Goal: Task Accomplishment & Management: Manage account settings

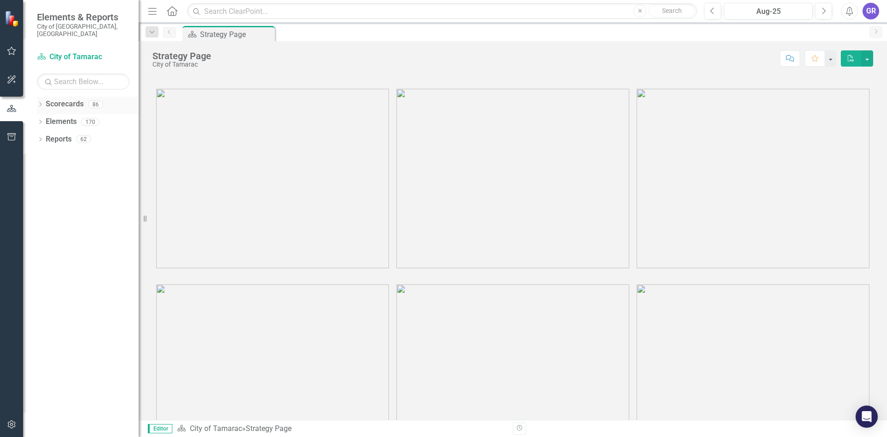
click at [39, 97] on div "Dropdown Scorecards 86" at bounding box center [88, 106] width 102 height 18
click at [41, 103] on icon "Dropdown" at bounding box center [40, 105] width 6 height 5
click at [45, 119] on icon "Dropdown" at bounding box center [45, 122] width 7 height 6
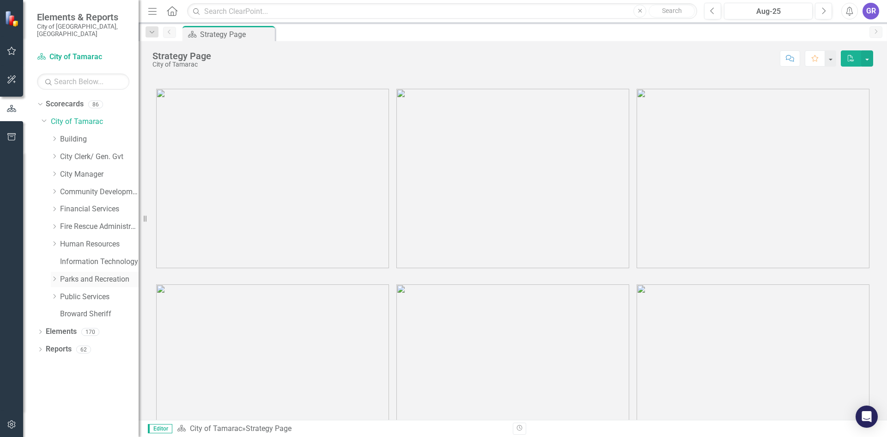
click at [56, 276] on icon "Dropdown" at bounding box center [54, 279] width 7 height 6
click at [89, 361] on link "[GEOGRAPHIC_DATA]" at bounding box center [103, 366] width 69 height 11
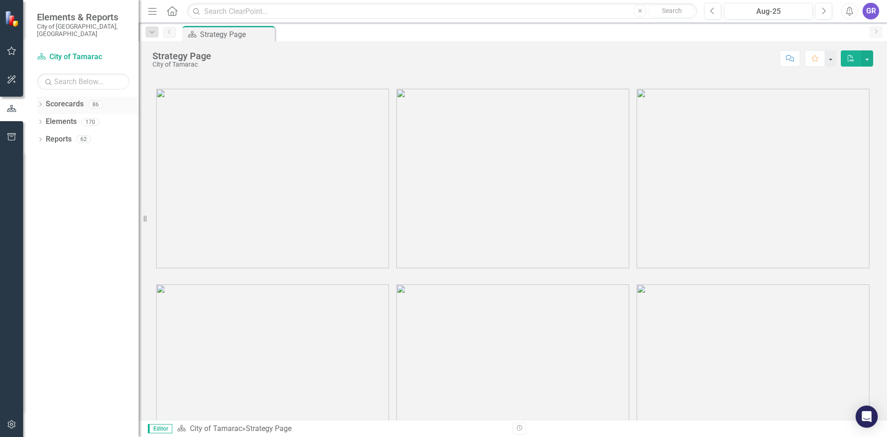
click at [40, 103] on icon "Dropdown" at bounding box center [40, 105] width 6 height 5
click at [48, 119] on icon "Dropdown" at bounding box center [45, 122] width 7 height 6
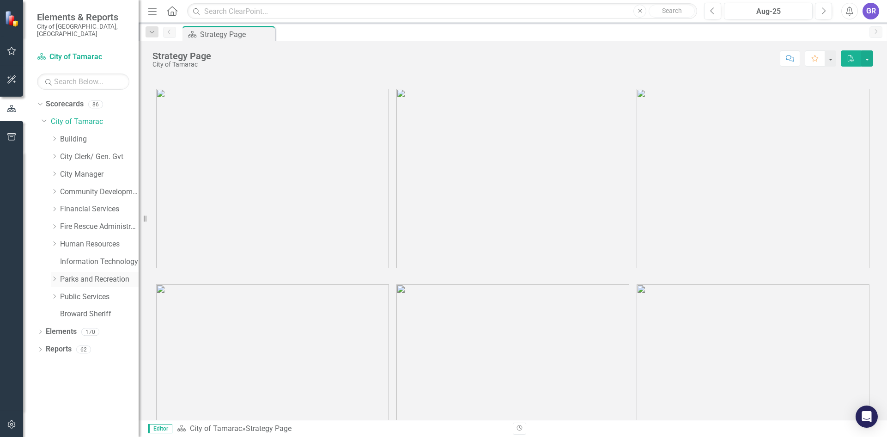
click at [54, 276] on icon "Dropdown" at bounding box center [54, 279] width 7 height 6
click at [40, 101] on icon "Dropdown" at bounding box center [38, 104] width 5 height 6
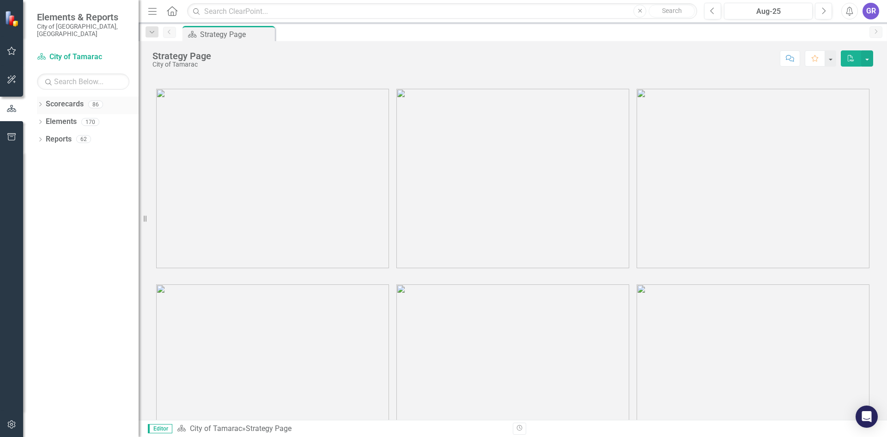
click at [39, 102] on div "Dropdown" at bounding box center [40, 106] width 6 height 8
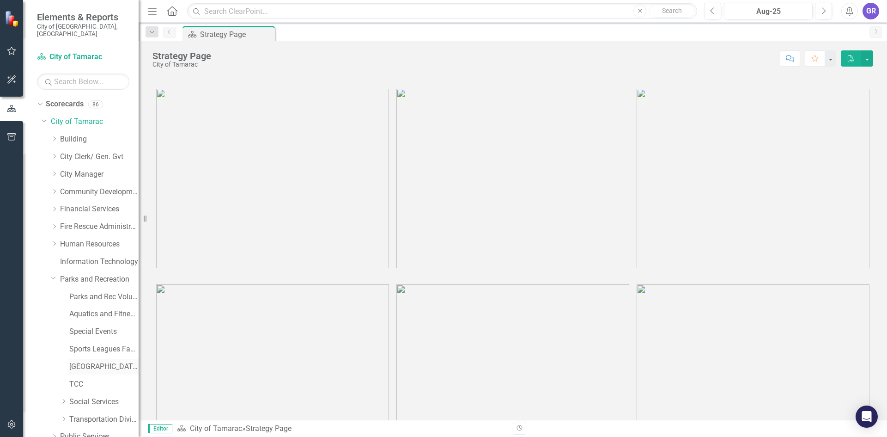
click at [81, 361] on link "[GEOGRAPHIC_DATA]" at bounding box center [103, 366] width 69 height 11
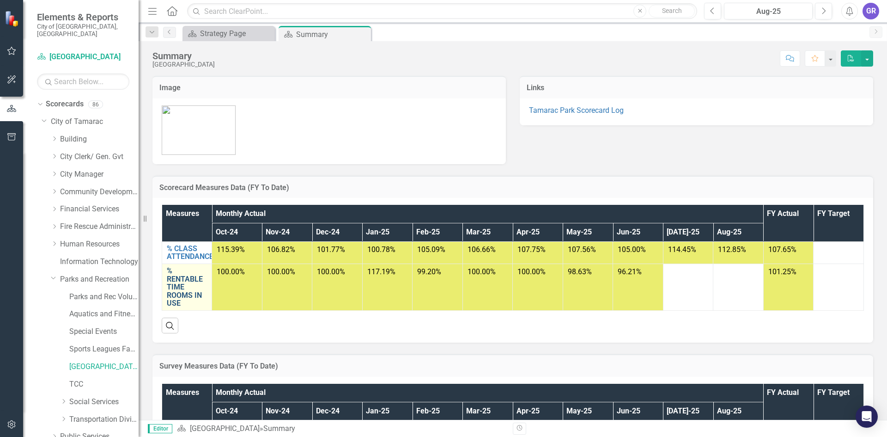
click at [181, 287] on link "% RENTABLE TIME ROOMS IN USE" at bounding box center [187, 287] width 40 height 41
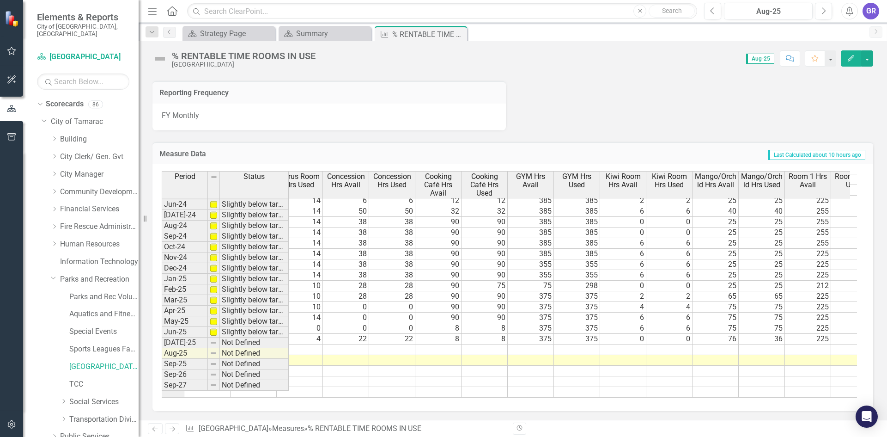
scroll to position [340, 304]
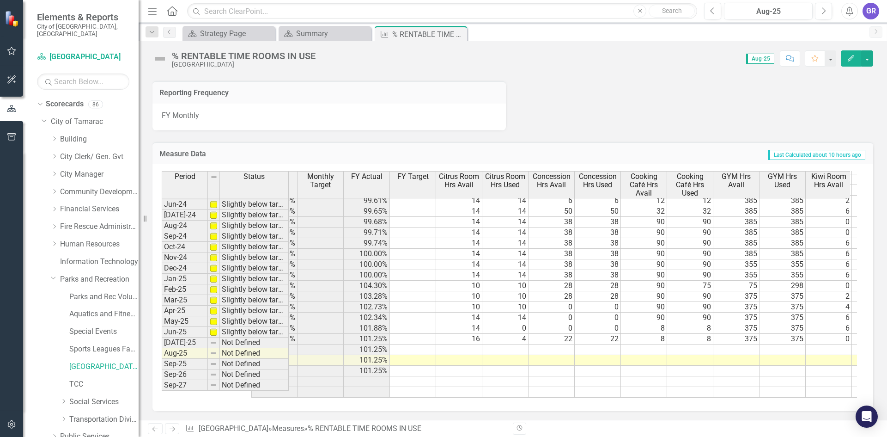
click at [468, 346] on tr "101.25%" at bounding box center [898, 349] width 1294 height 11
click at [468, 346] on td at bounding box center [459, 349] width 46 height 11
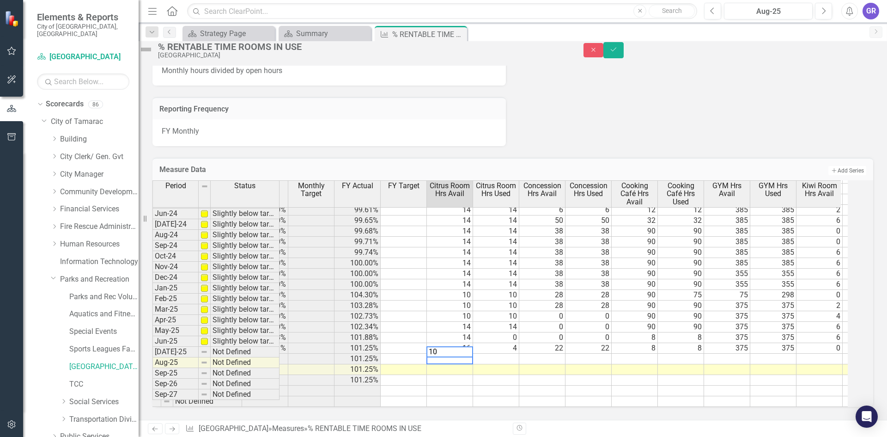
type textarea "10"
click at [473, 375] on td at bounding box center [450, 380] width 46 height 11
click at [115, 347] on div "Period Status Monthly Actual Monthly Target FY Actual FY Target Citrus Room Hrs…" at bounding box center [115, 227] width 0 height 357
click at [462, 353] on td "10" at bounding box center [450, 358] width 46 height 11
click at [98, 309] on link "Aquatics and Fitness Center" at bounding box center [103, 314] width 69 height 11
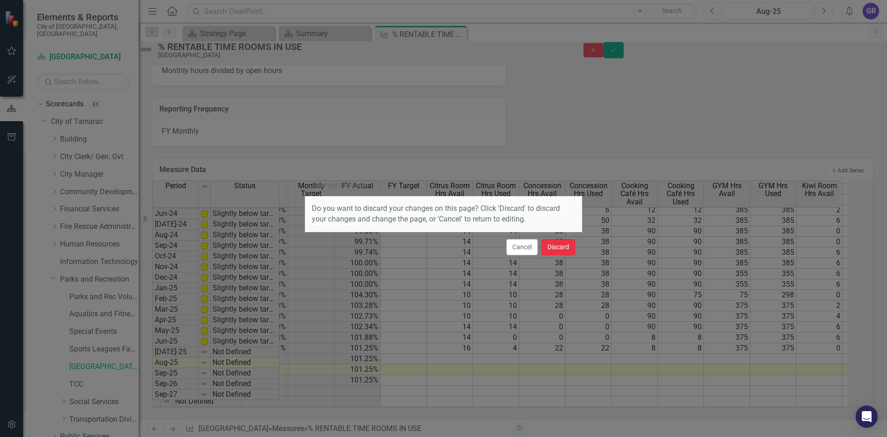
click at [550, 247] on button "Discard" at bounding box center [558, 247] width 34 height 16
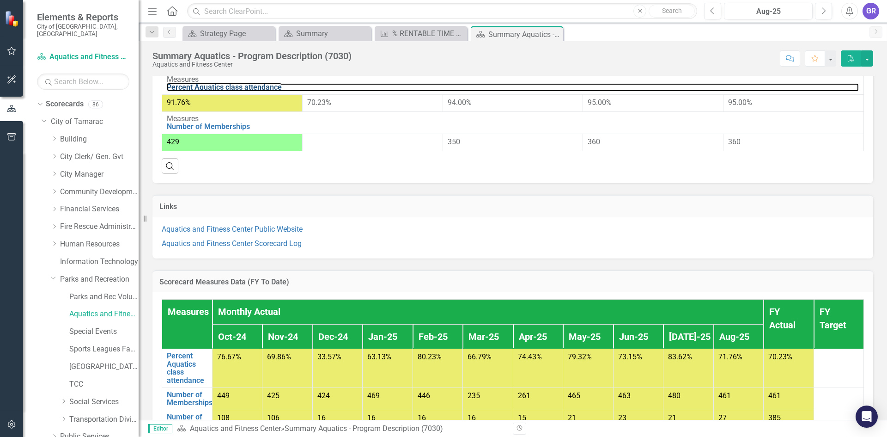
scroll to position [399, 0]
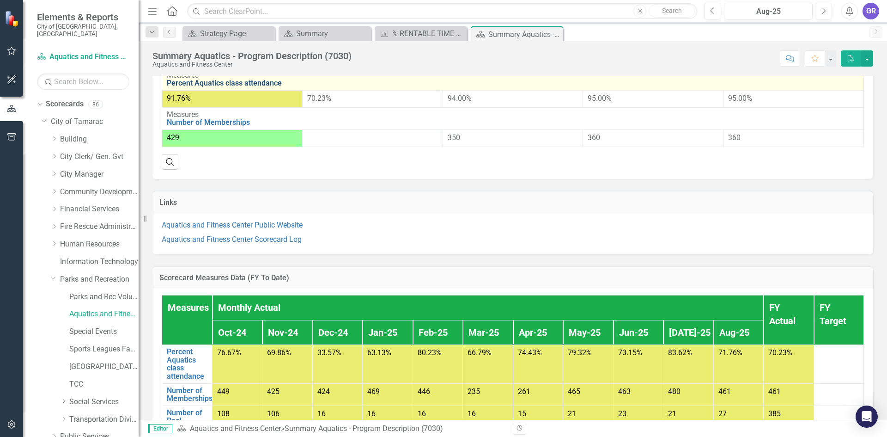
click at [264, 87] on link "Percent Aquatics class attendance" at bounding box center [513, 83] width 692 height 8
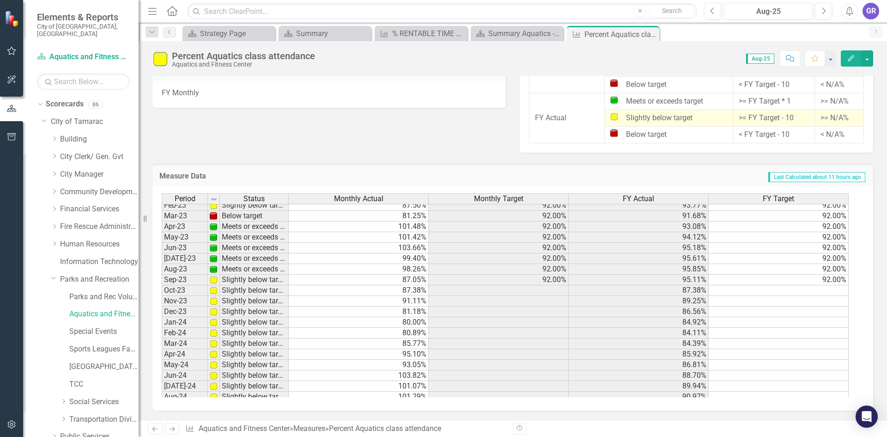
scroll to position [185, 0]
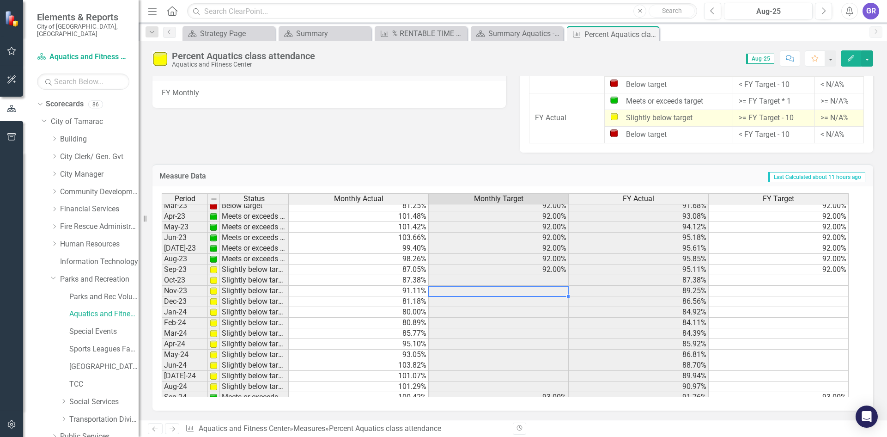
click at [162, 286] on div "Period Status Monthly Actual Monthly Target FY Actual FY Target Apr-22 Meets or…" at bounding box center [162, 263] width 0 height 383
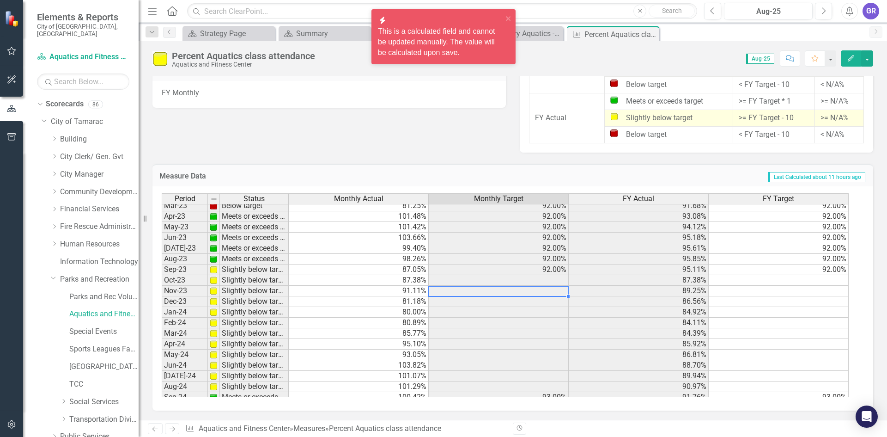
click at [162, 276] on div "Period Status Monthly Actual Monthly Target FY Actual FY Target Jun-22 Meets or…" at bounding box center [162, 295] width 0 height 405
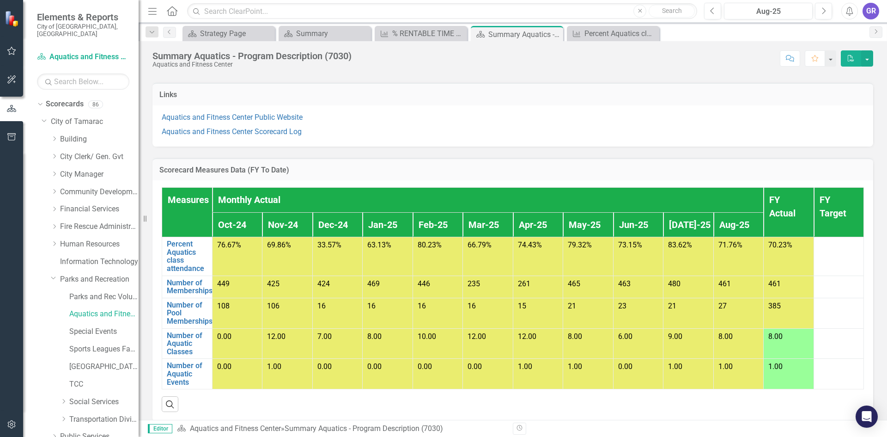
scroll to position [508, 0]
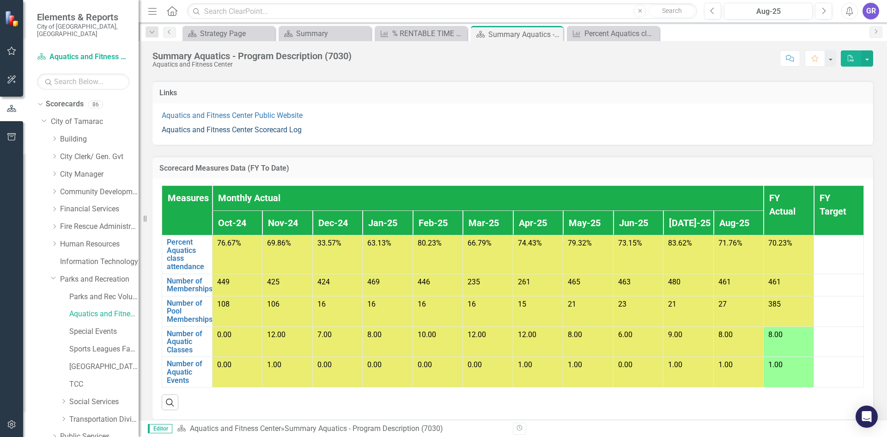
click at [284, 134] on link "Aquatics and Fitness Center Scorecard Log" at bounding box center [232, 129] width 140 height 9
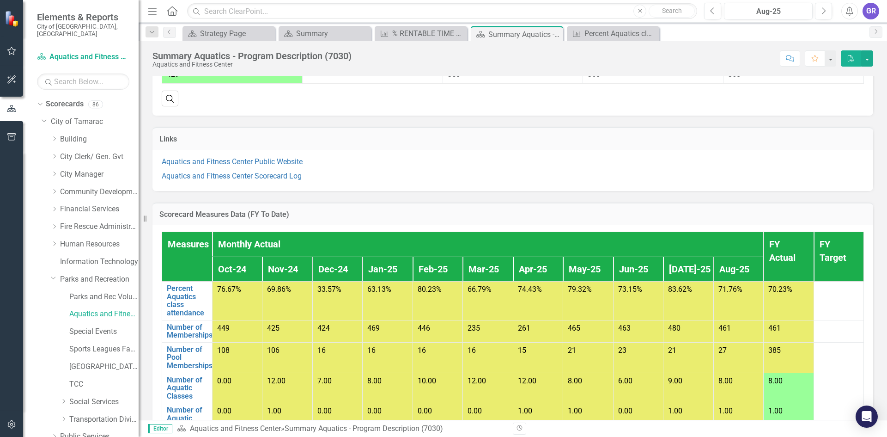
scroll to position [231, 0]
